Goal: Transaction & Acquisition: Purchase product/service

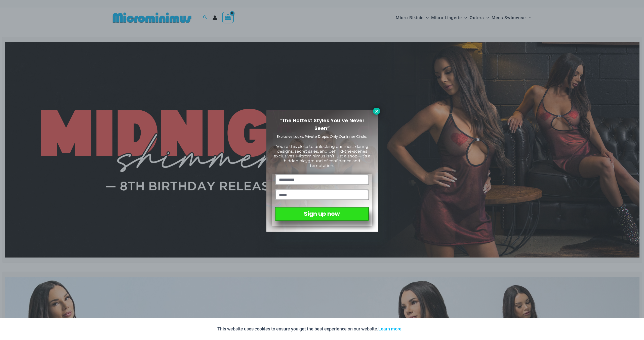
click at [375, 111] on icon at bounding box center [376, 111] width 5 height 5
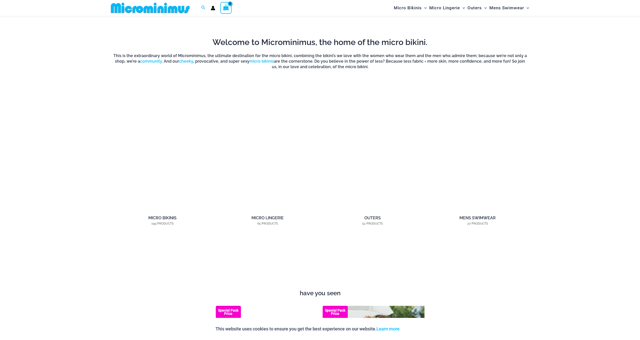
scroll to position [507, 0]
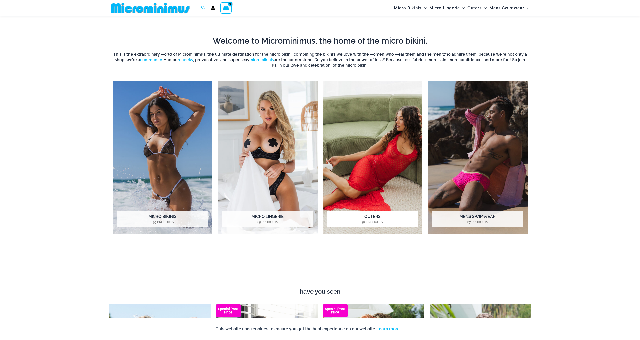
click at [372, 217] on h2 "Outers 52 Products" at bounding box center [373, 219] width 92 height 16
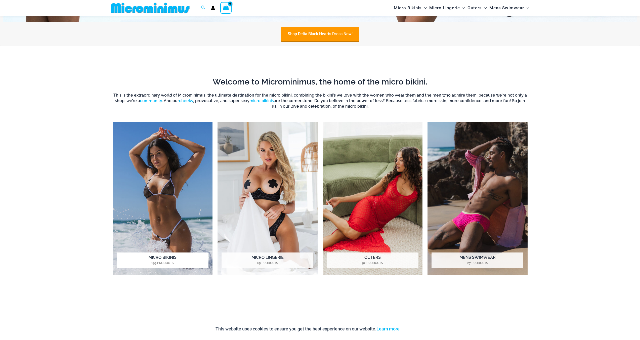
scroll to position [466, 0]
click at [163, 256] on h2 "Micro Bikinis 199 Products" at bounding box center [163, 260] width 92 height 16
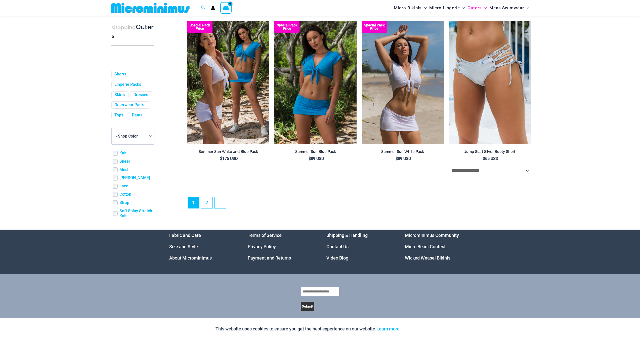
scroll to position [1274, 0]
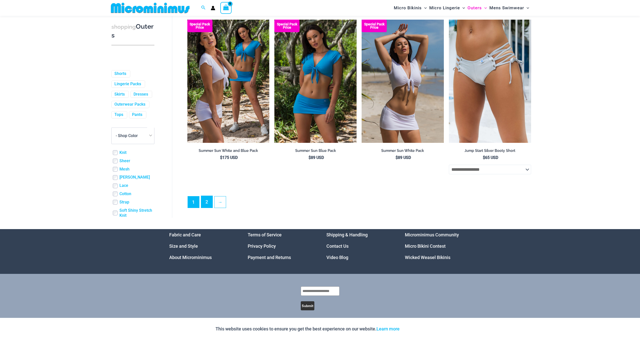
click at [208, 206] on link "2" at bounding box center [206, 202] width 11 height 12
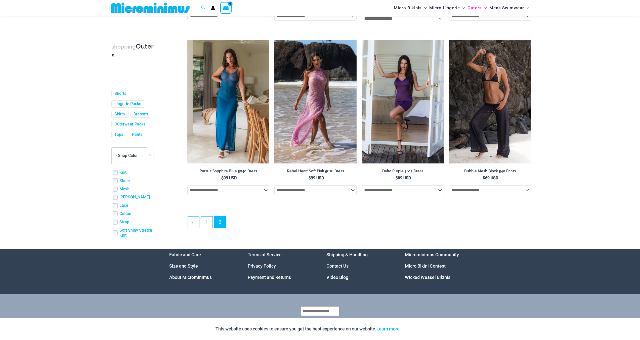
scroll to position [711, 0]
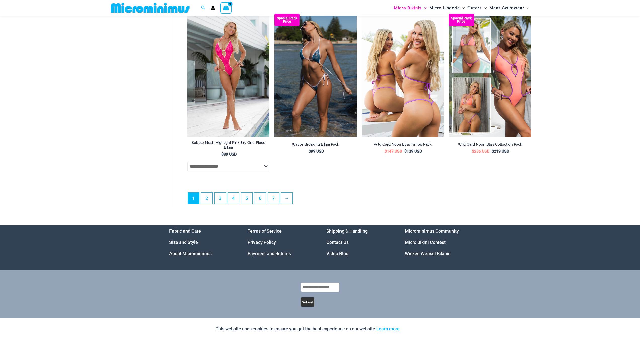
scroll to position [1365, 0]
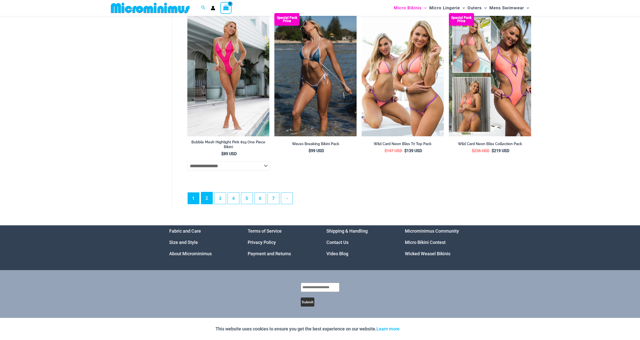
click at [210, 199] on link "2" at bounding box center [206, 198] width 11 height 12
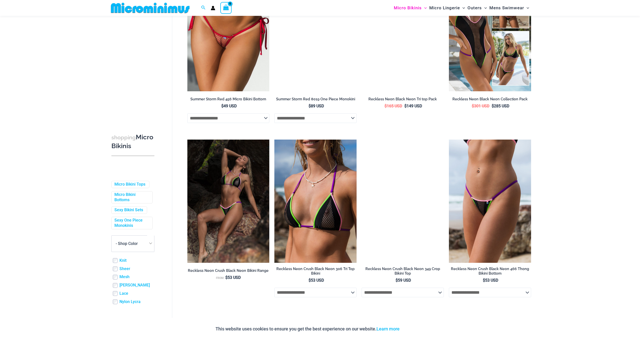
scroll to position [1253, 0]
